Goal: Check status

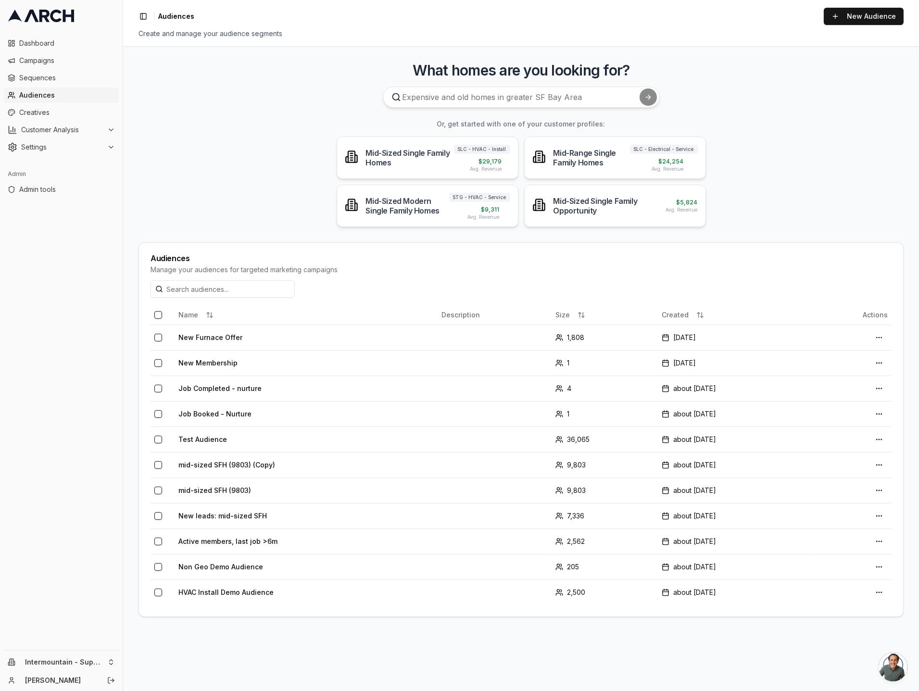
click at [293, 191] on main "What homes are you looking for? Or, get started with one of your customer profi…" at bounding box center [521, 368] width 796 height 645
click at [235, 335] on td "New Furnace Offer" at bounding box center [305, 336] width 263 height 25
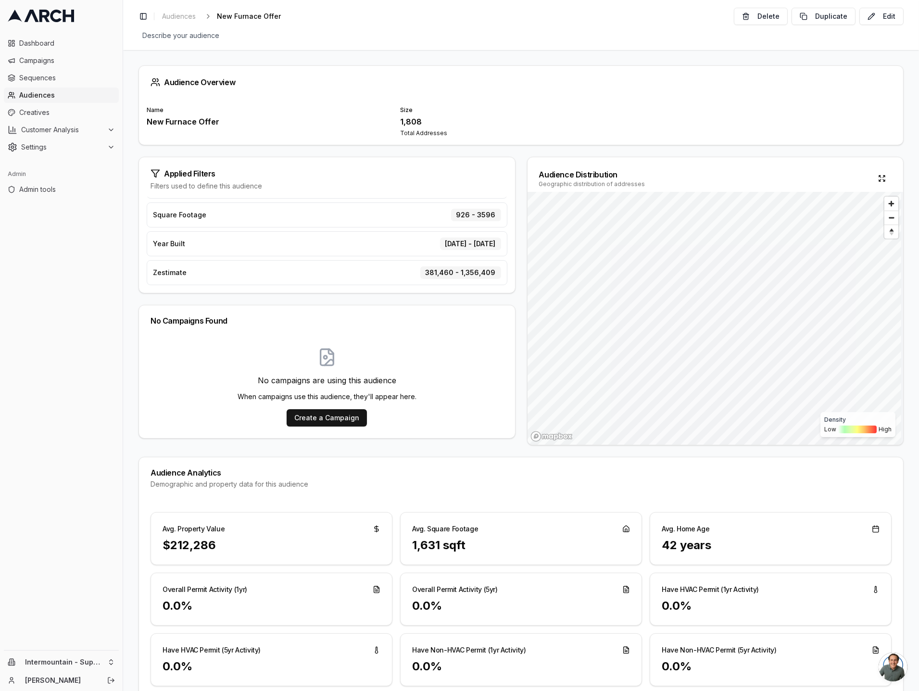
click at [137, 153] on div "Audience Overview Name New Furnace Offer Size 1,808 Total Addresses Applied Fil…" at bounding box center [521, 370] width 796 height 641
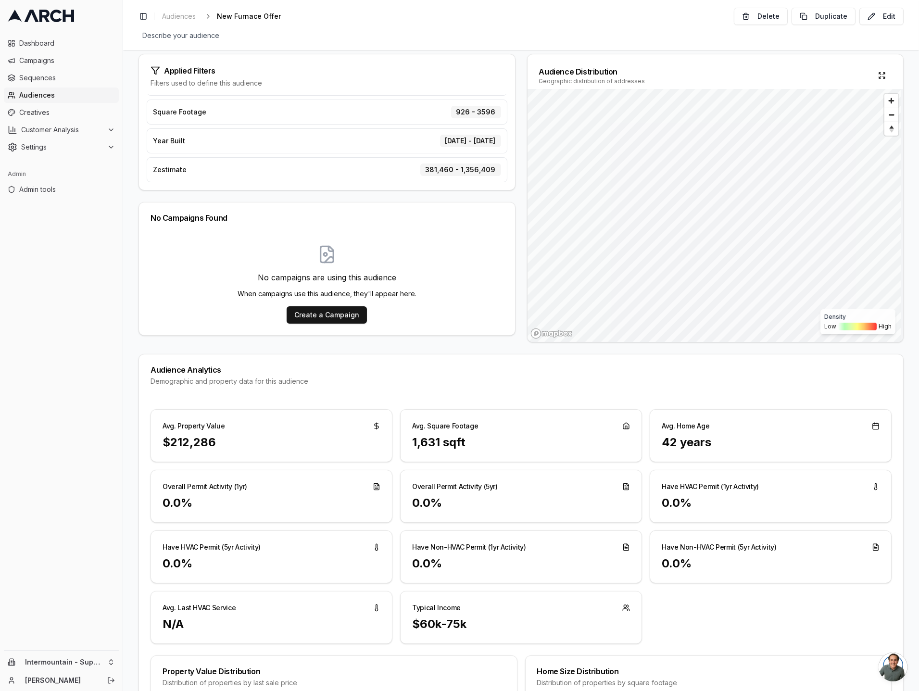
scroll to position [108, 0]
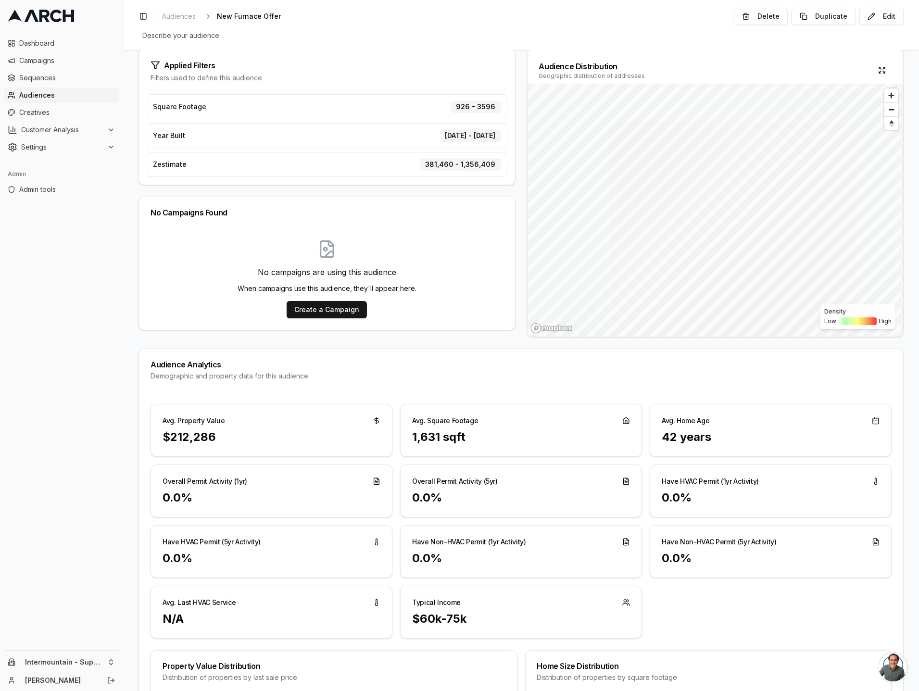
click at [136, 209] on div "Audience Overview Name New Furnace Offer Size 1,808 Total Addresses Applied Fil…" at bounding box center [521, 370] width 796 height 641
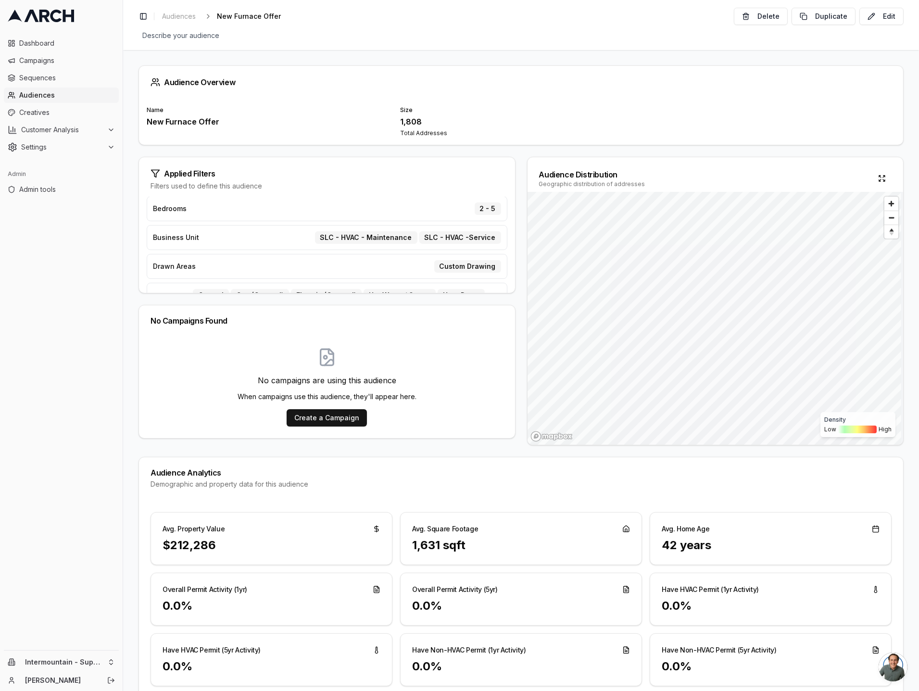
scroll to position [0, 0]
click at [517, 154] on div "Audience Overview Name New Furnace Offer Size 1,808 Total Addresses Applied Fil…" at bounding box center [521, 370] width 796 height 641
click at [128, 93] on div "Audience Overview Name New Furnace Offer Size 1,808 Total Addresses Applied Fil…" at bounding box center [521, 370] width 796 height 641
click at [51, 74] on span "Sequences" at bounding box center [67, 78] width 96 height 10
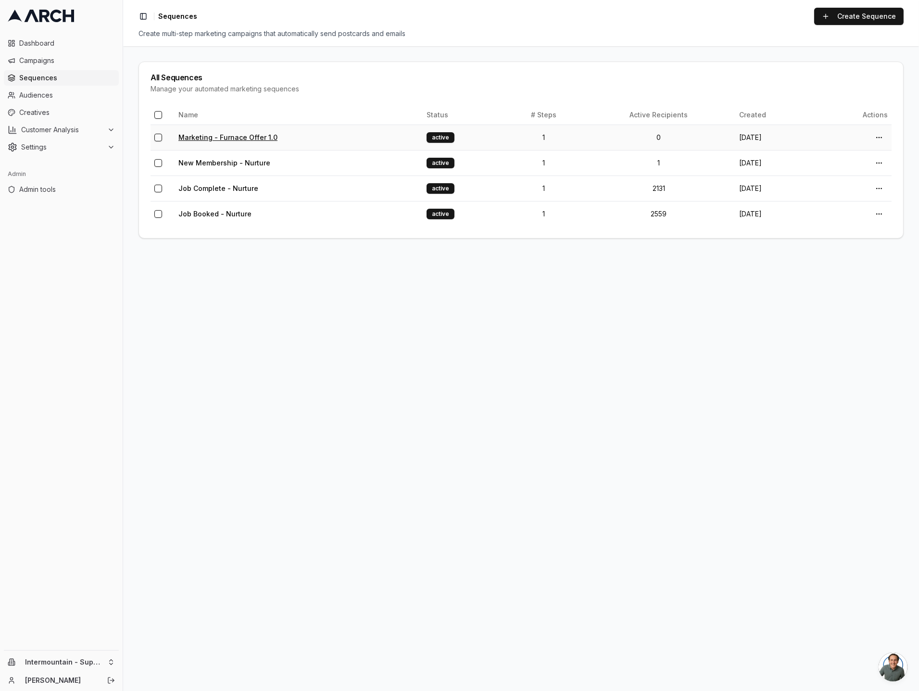
click at [250, 136] on link "Marketing - Furnace Offer 1.0" at bounding box center [227, 137] width 99 height 8
